Goal: Task Accomplishment & Management: Manage account settings

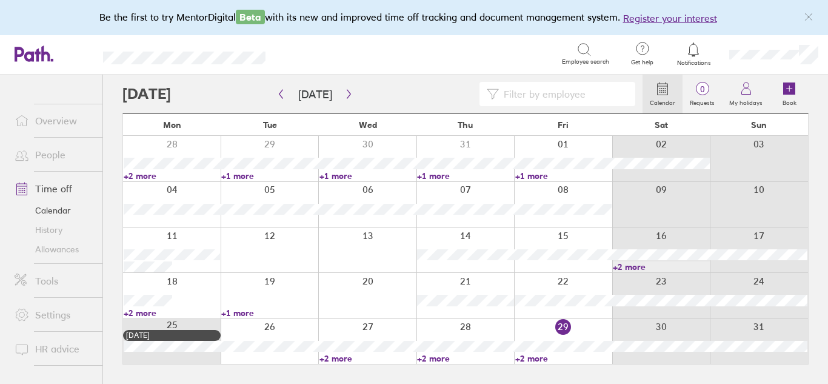
click at [578, 333] on div at bounding box center [563, 341] width 98 height 45
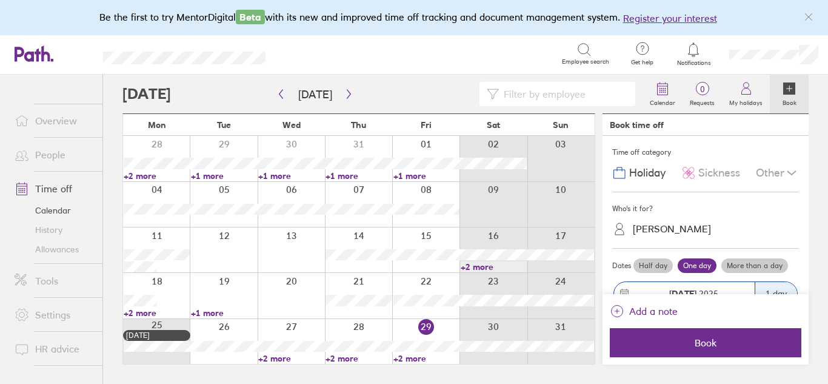
click at [708, 175] on span "Sickness" at bounding box center [719, 173] width 42 height 13
click at [739, 222] on div "[PERSON_NAME]" at bounding box center [712, 228] width 172 height 19
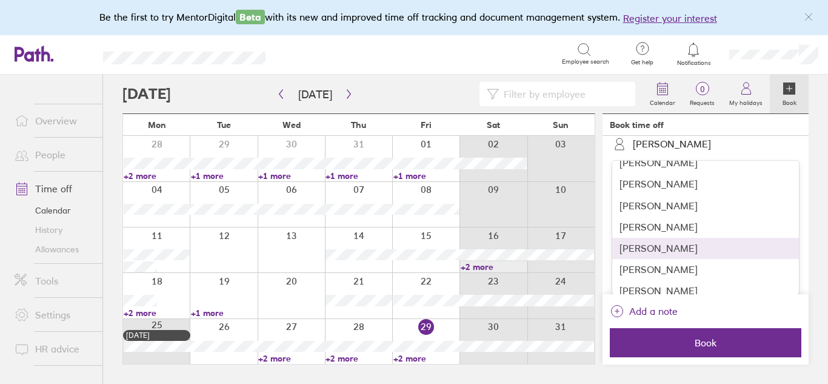
scroll to position [164, 0]
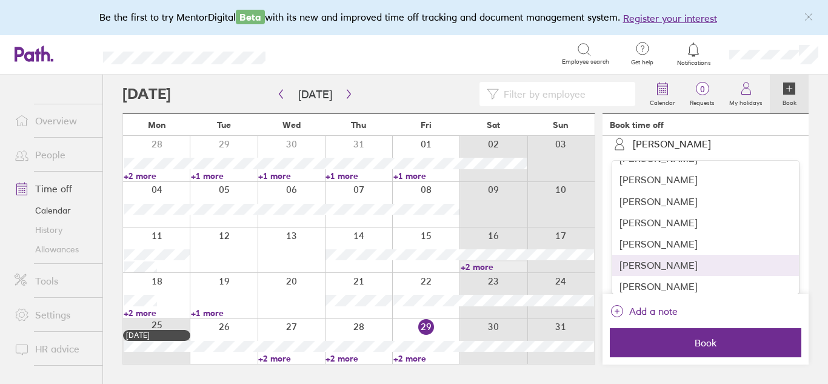
click at [685, 263] on div "[PERSON_NAME]" at bounding box center [705, 264] width 187 height 21
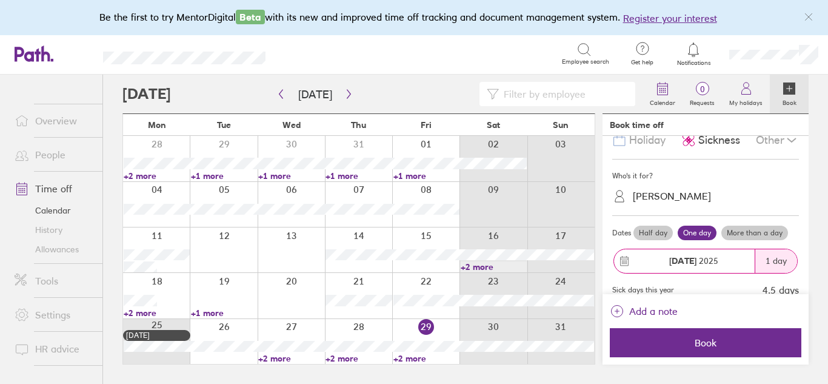
scroll to position [44, 0]
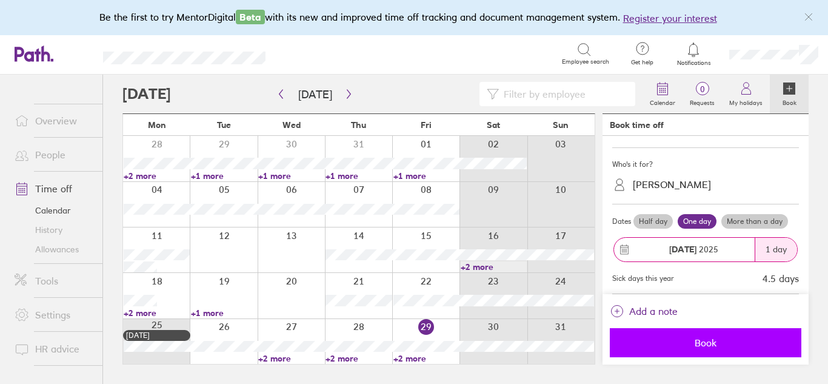
click at [684, 352] on button "Book" at bounding box center [705, 342] width 191 height 29
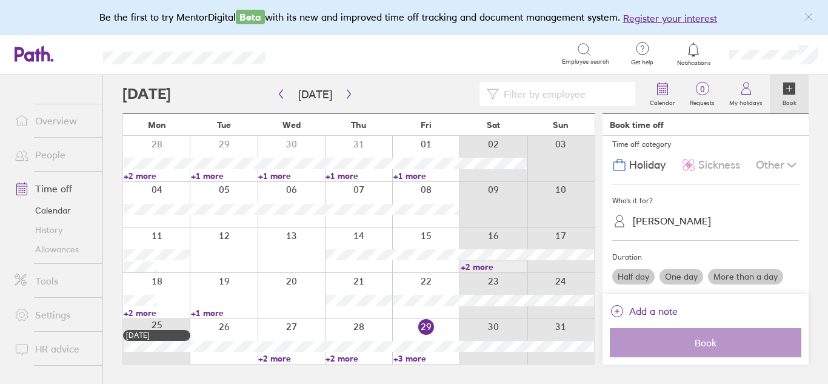
scroll to position [8, 0]
click at [413, 356] on link "+3 more" at bounding box center [426, 358] width 66 height 11
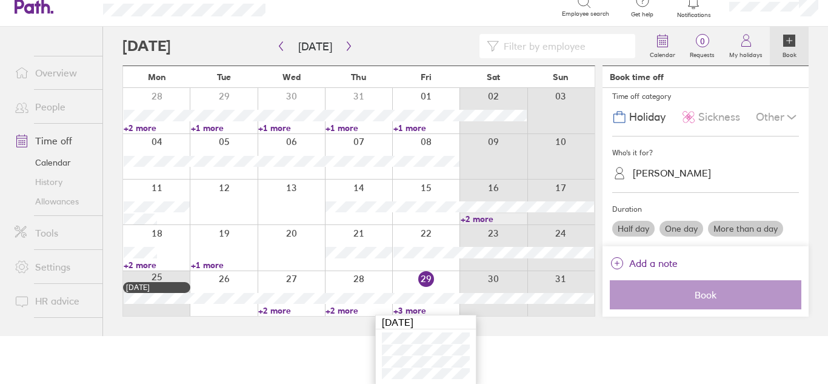
scroll to position [50, 0]
